Goal: Task Accomplishment & Management: Complete application form

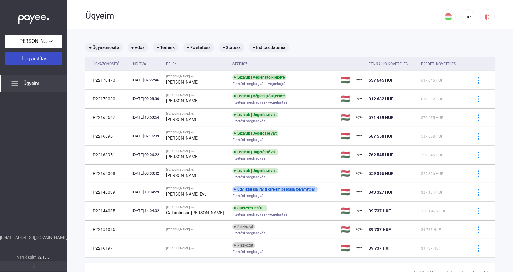
click at [44, 57] on span "Ügyindítás" at bounding box center [35, 59] width 23 height 6
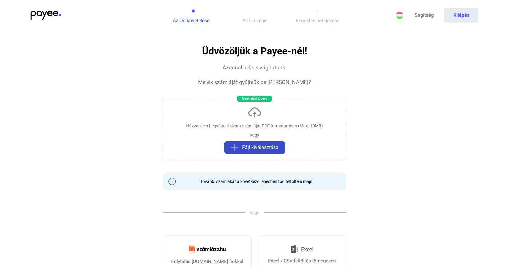
click at [258, 145] on span "Fájl kiválasztása" at bounding box center [260, 147] width 36 height 7
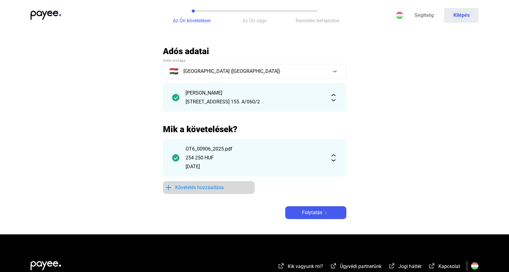
click at [197, 186] on span "Követelés hozzáadása" at bounding box center [199, 187] width 49 height 7
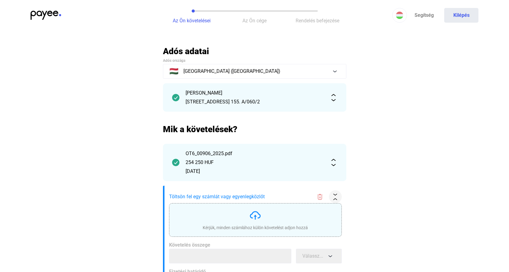
click at [256, 211] on img at bounding box center [255, 215] width 12 height 12
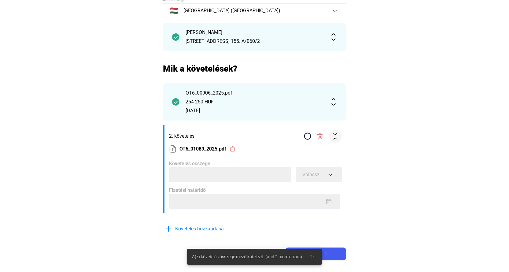
scroll to position [61, 0]
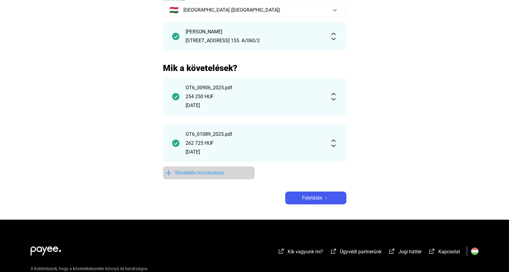
click at [203, 171] on span "Követelés hozzáadása" at bounding box center [199, 172] width 49 height 7
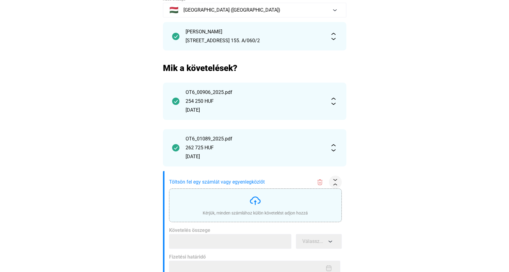
click at [253, 200] on img at bounding box center [255, 200] width 12 height 12
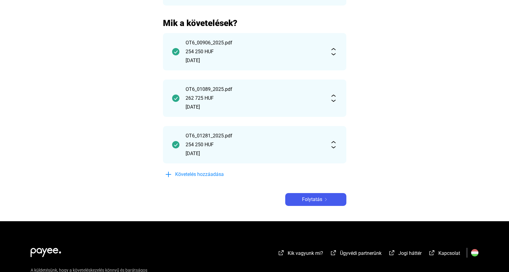
scroll to position [153, 0]
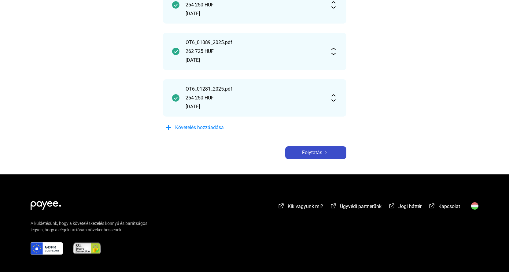
click at [318, 153] on span "Folytatás" at bounding box center [312, 152] width 20 height 7
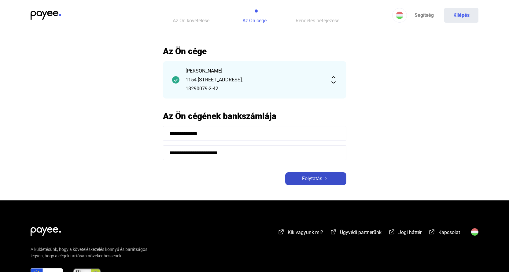
click at [314, 178] on span "Folytatás" at bounding box center [312, 178] width 20 height 7
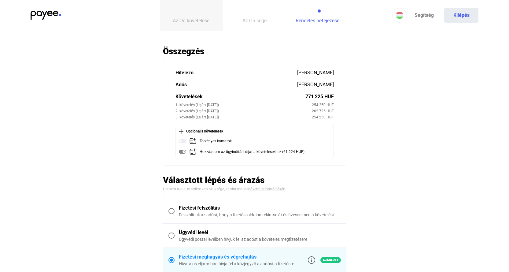
click at [198, 16] on button "Az Ön követelései" at bounding box center [191, 15] width 63 height 31
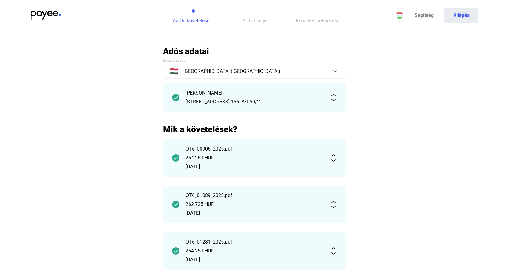
click at [329, 156] on div "OT6_00906_2025.pdf 254 250 HUF [DATE]" at bounding box center [254, 157] width 183 height 37
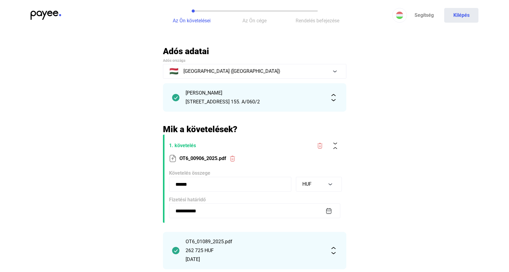
drag, startPoint x: 189, startPoint y: 180, endPoint x: 167, endPoint y: 180, distance: 22.3
click at [167, 180] on form "**********" at bounding box center [254, 178] width 183 height 88
type input "******"
click at [410, 211] on main "**********" at bounding box center [254, 209] width 509 height 327
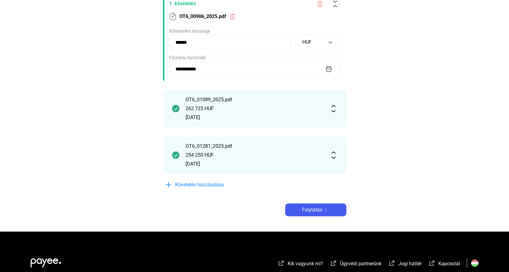
scroll to position [142, 0]
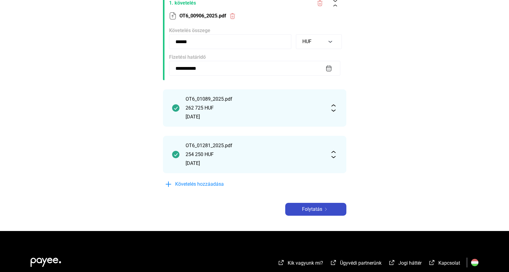
click at [317, 210] on span "Folytatás" at bounding box center [312, 208] width 20 height 7
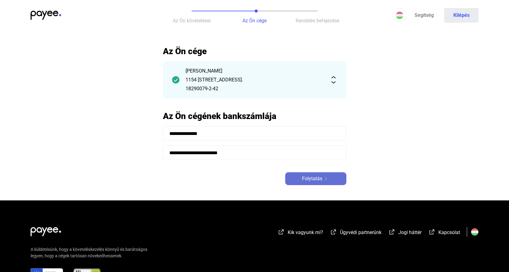
click at [312, 179] on span "Folytatás" at bounding box center [312, 178] width 20 height 7
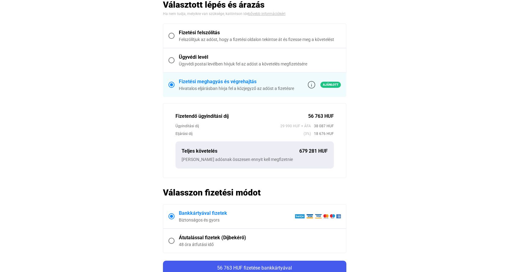
scroll to position [183, 0]
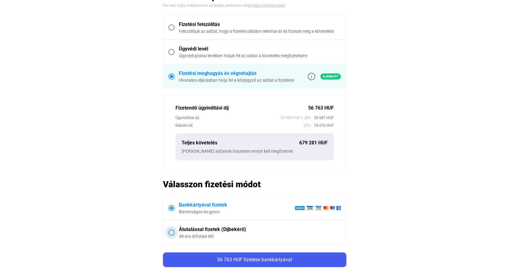
click at [171, 232] on span at bounding box center [171, 232] width 6 height 6
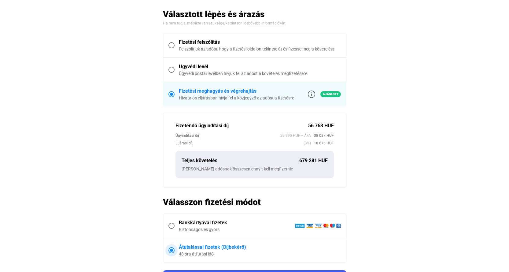
scroll to position [244, 0]
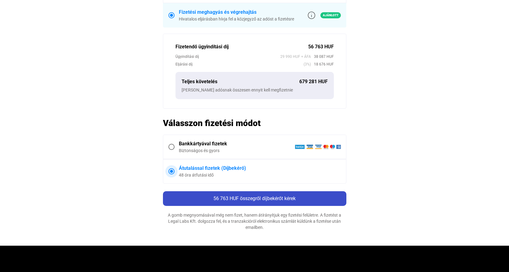
click at [244, 195] on div "56 763 HUF összegről díjbekérőt kérek" at bounding box center [255, 198] width 180 height 7
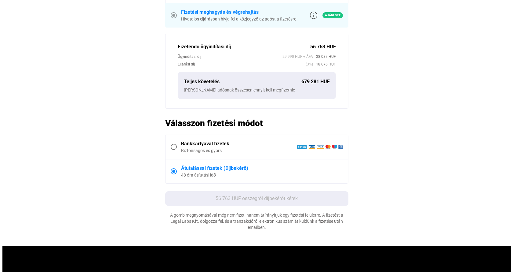
scroll to position [0, 0]
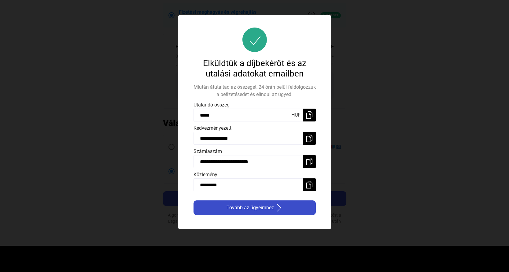
click at [252, 206] on span "Tovább az ügyeimhez" at bounding box center [249, 207] width 47 height 7
